Goal: Communication & Community: Ask a question

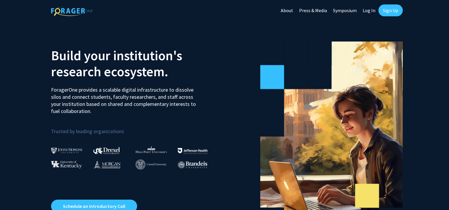
click at [371, 11] on link "Log In" at bounding box center [369, 10] width 19 height 21
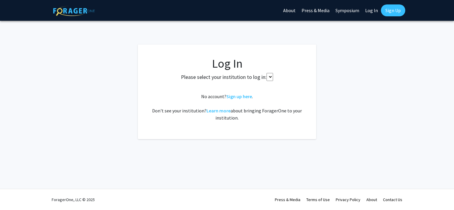
select select
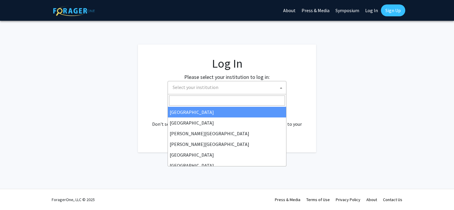
click at [209, 84] on span "Select your institution" at bounding box center [195, 87] width 46 height 6
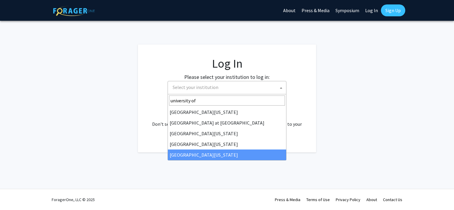
type input "university of"
select select "33"
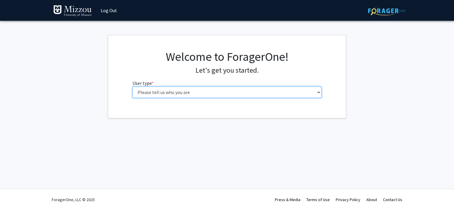
drag, startPoint x: 174, startPoint y: 97, endPoint x: 201, endPoint y: 157, distance: 66.1
click at [201, 157] on div "Login Success Skip navigation Log Out Complete your profile × To continue, you …" at bounding box center [227, 105] width 454 height 210
select select "1: undergrad"
click at [132, 87] on select "Please tell us who you are Undergraduate Student Master's Student Doctoral Cand…" at bounding box center [226, 92] width 189 height 11
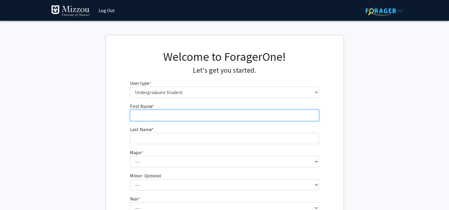
click at [190, 184] on form "First Name * required Last Name * required Major * required --- Agribusiness Ma…" at bounding box center [224, 175] width 189 height 145
type input "Kaison"
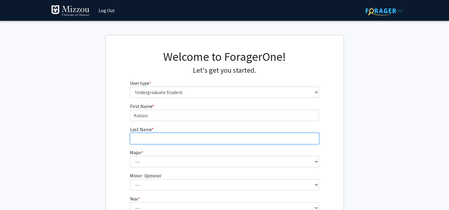
type input "Wilmont"
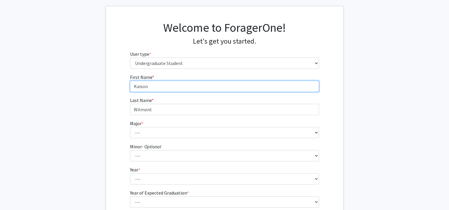
scroll to position [29, 0]
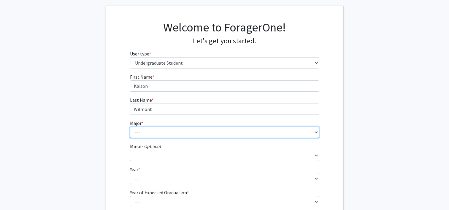
click at [150, 128] on select "--- Agribusiness Management Agricultural Education Agricultural Education: Comm…" at bounding box center [224, 132] width 189 height 11
select select "134: 2627"
click at [130, 127] on select "--- Agribusiness Management Agricultural Education Agricultural Education: Comm…" at bounding box center [224, 132] width 189 height 11
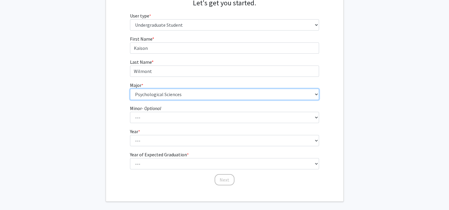
scroll to position [69, 0]
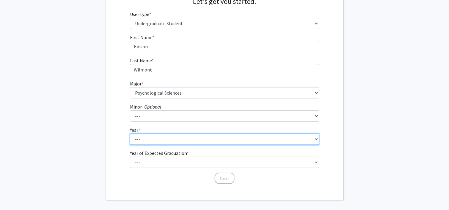
click at [151, 138] on select "--- First-year Sophomore Junior Senior Postbaccalaureate Certificate" at bounding box center [224, 139] width 189 height 11
select select "1: first-year"
click at [130, 134] on select "--- First-year Sophomore Junior Senior Postbaccalaureate Certificate" at bounding box center [224, 139] width 189 height 11
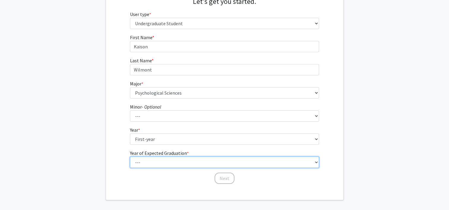
click at [149, 160] on select "--- 2025 2026 2027 2028 2029 2030 2031 2032 2033 2034" at bounding box center [224, 162] width 189 height 11
select select "5: 2029"
click at [130, 157] on select "--- 2025 2026 2027 2028 2029 2030 2031 2032 2033 2034" at bounding box center [224, 162] width 189 height 11
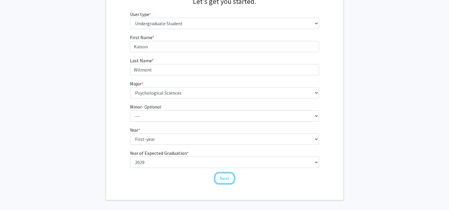
click at [225, 188] on div "Welcome to ForagerOne! Let's get you started. User type * required Please tell …" at bounding box center [225, 83] width 238 height 234
click at [224, 178] on button "Next" at bounding box center [225, 178] width 20 height 11
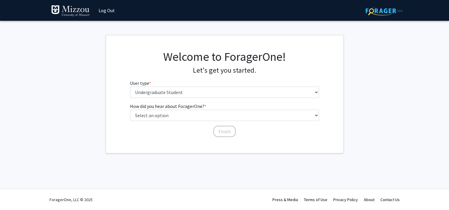
scroll to position [0, 0]
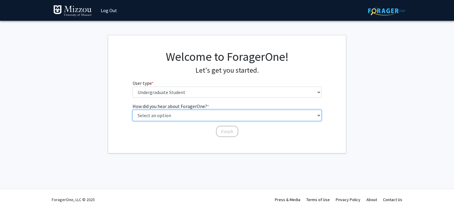
click at [182, 114] on select "Select an option Peer/student recommendation Faculty/staff recommendation Unive…" at bounding box center [226, 115] width 189 height 11
select select "3: university_website"
click at [132, 110] on select "Select an option Peer/student recommendation Faculty/staff recommendation Unive…" at bounding box center [226, 115] width 189 height 11
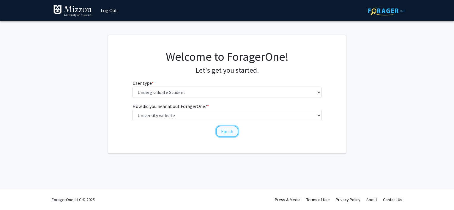
click at [229, 132] on button "Finish" at bounding box center [227, 131] width 22 height 11
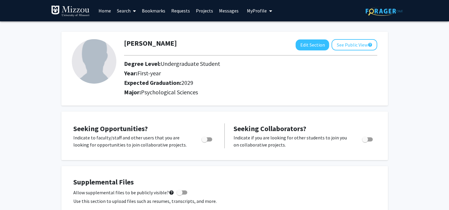
click at [125, 9] on link "Search" at bounding box center [126, 10] width 25 height 21
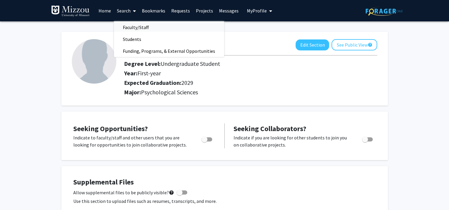
click at [136, 24] on span "Faculty/Staff" at bounding box center [136, 27] width 44 height 12
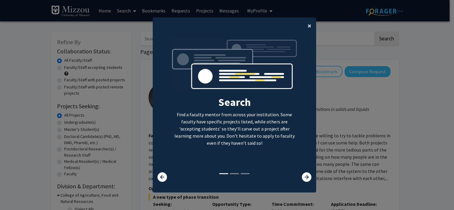
click at [307, 25] on span "×" at bounding box center [309, 25] width 4 height 9
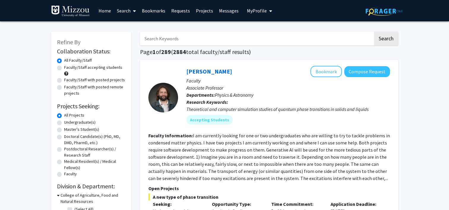
click at [218, 39] on input "Search Keywords" at bounding box center [256, 39] width 233 height 14
type input "Dr Ellis-Kalton"
click at [374, 32] on button "Search" at bounding box center [386, 39] width 24 height 14
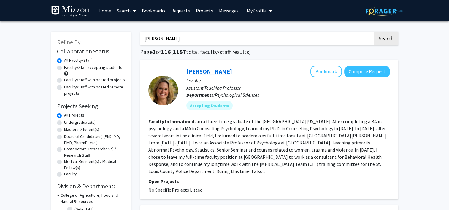
click at [205, 73] on link "Carrie Ellis-Kalton" at bounding box center [209, 71] width 46 height 7
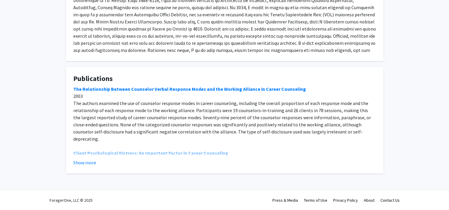
scroll to position [27, 0]
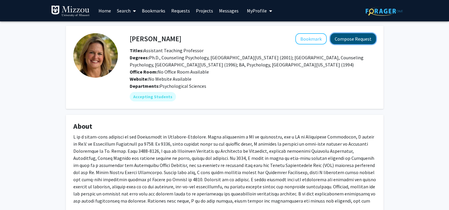
click at [362, 39] on button "Compose Request" at bounding box center [353, 38] width 46 height 11
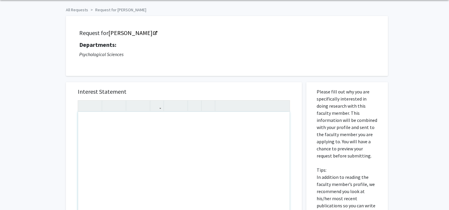
scroll to position [23, 0]
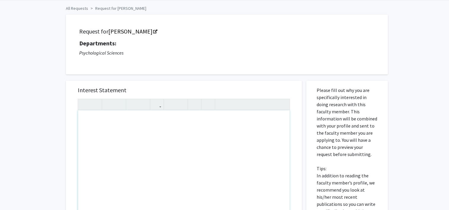
click at [111, 136] on div "Note to users with screen readers: Please press Alt+0 or Option+0 to deactivate…" at bounding box center [184, 178] width 212 height 136
type textarea "Hello, I am taking your PSYCH-12030 Class"
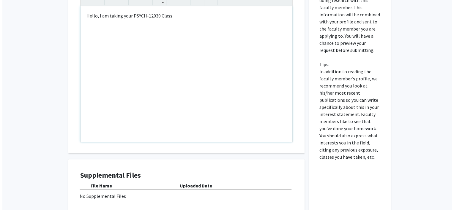
scroll to position [187, 0]
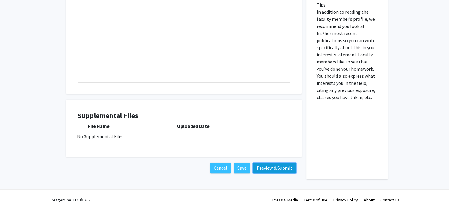
click at [261, 168] on button "Preview & Submit" at bounding box center [274, 168] width 43 height 11
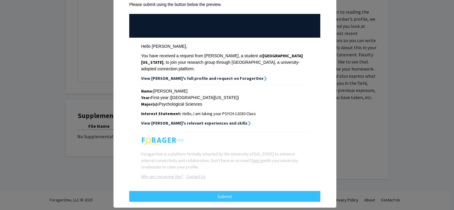
scroll to position [56, 0]
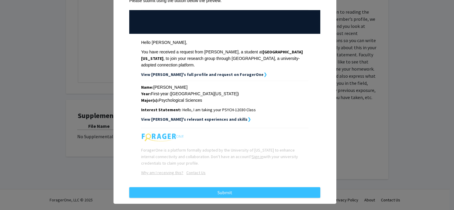
drag, startPoint x: 243, startPoint y: 186, endPoint x: 217, endPoint y: 175, distance: 29.0
click at [217, 175] on div "Below is a copy of the request that you are submitting to Carrie Ellis-Kalton. …" at bounding box center [224, 82] width 200 height 222
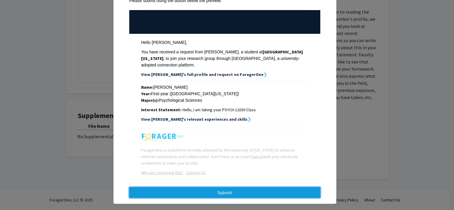
click at [218, 187] on button "Submit" at bounding box center [224, 192] width 191 height 11
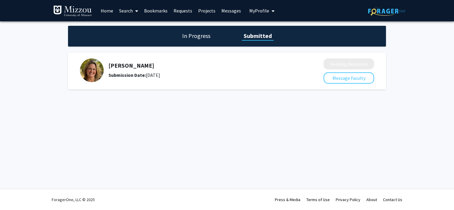
click at [110, 13] on link "Home" at bounding box center [107, 10] width 18 height 21
